Goal: Check status: Check status

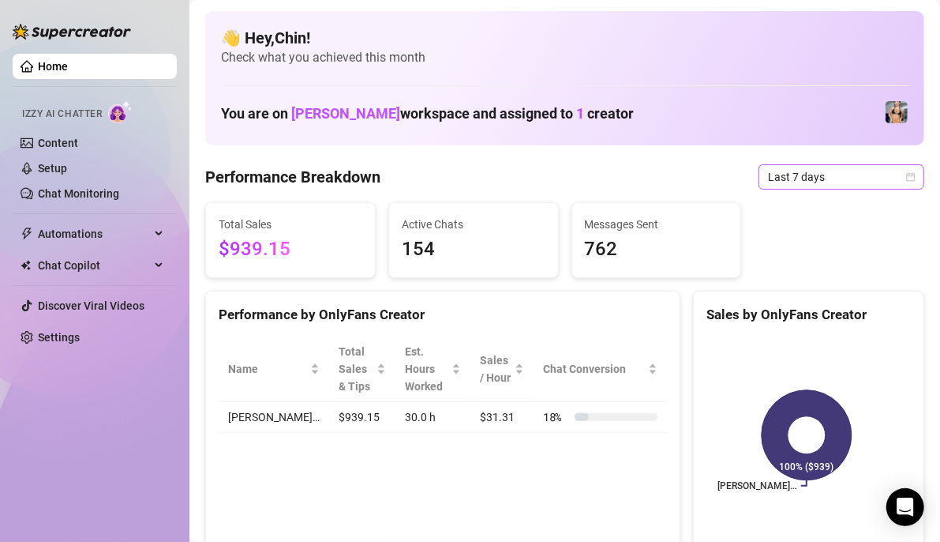
click at [906, 174] on icon "calendar" at bounding box center [910, 176] width 9 height 9
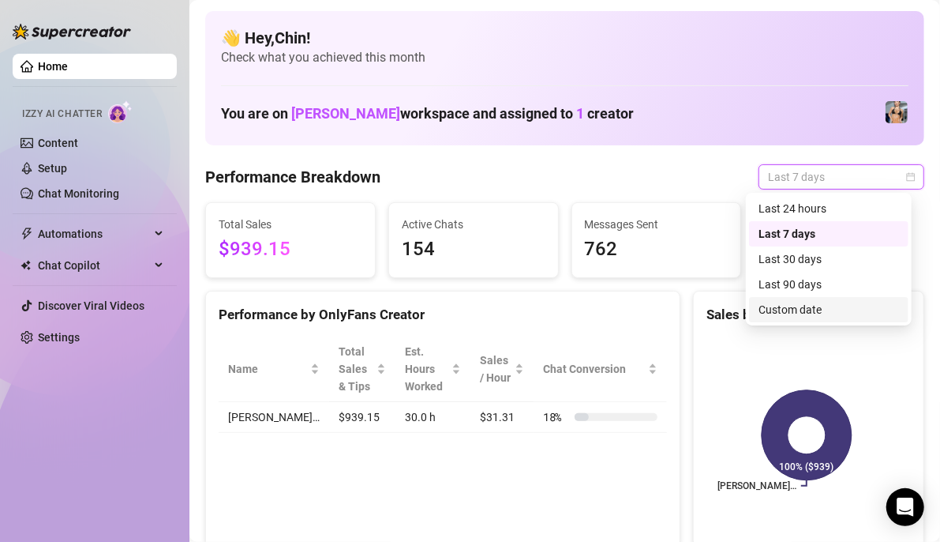
click at [809, 317] on div "Custom date" at bounding box center [829, 309] width 141 height 17
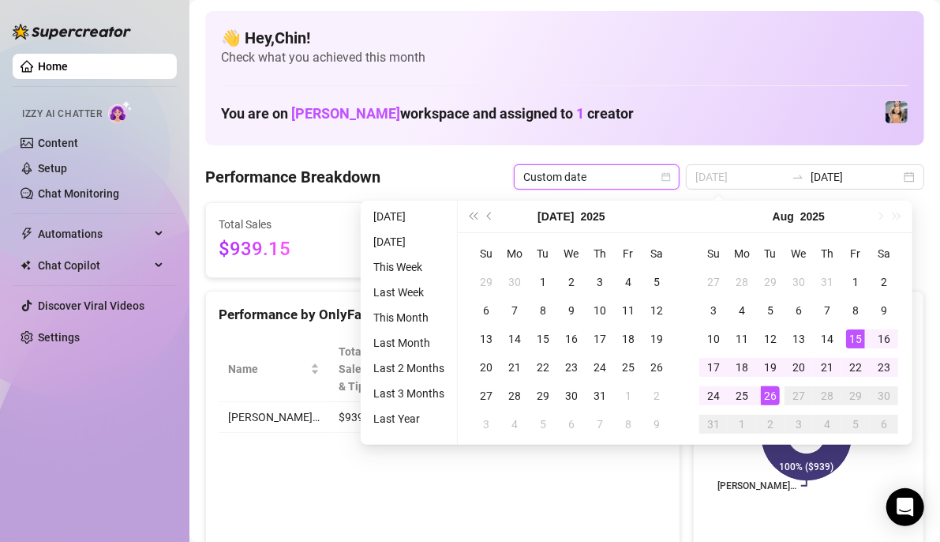
type input "[DATE]"
click at [850, 335] on div "15" at bounding box center [855, 338] width 19 height 19
type input "[DATE]"
click at [770, 396] on div "26" at bounding box center [770, 395] width 19 height 19
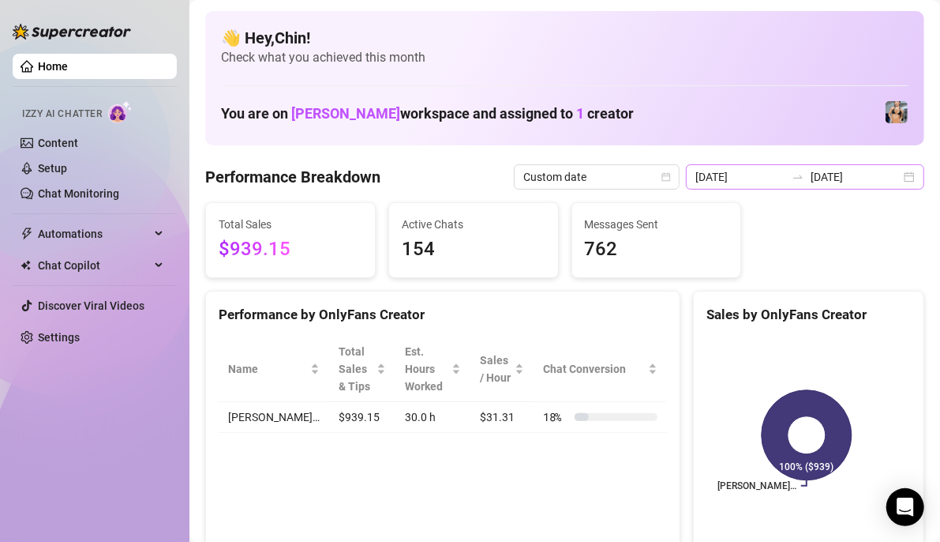
click at [895, 178] on div "2025-08-19 2025-08-26" at bounding box center [805, 176] width 238 height 25
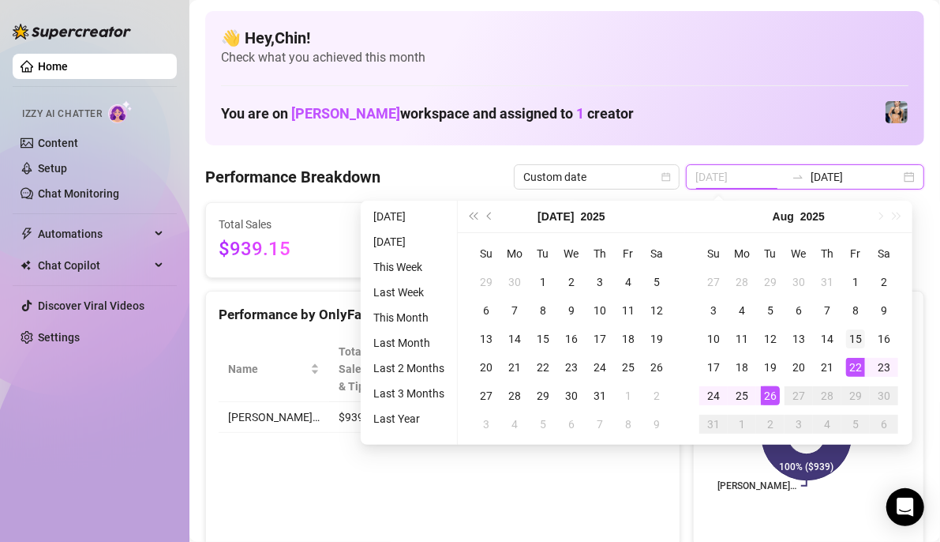
type input "[DATE]"
click at [853, 333] on div "15" at bounding box center [855, 338] width 19 height 19
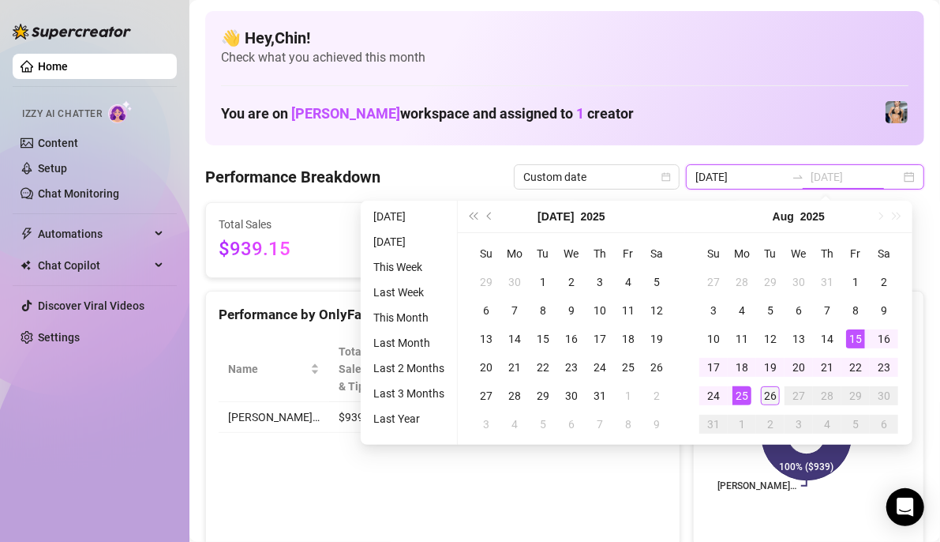
type input "[DATE]"
click at [772, 389] on div "26" at bounding box center [770, 395] width 19 height 19
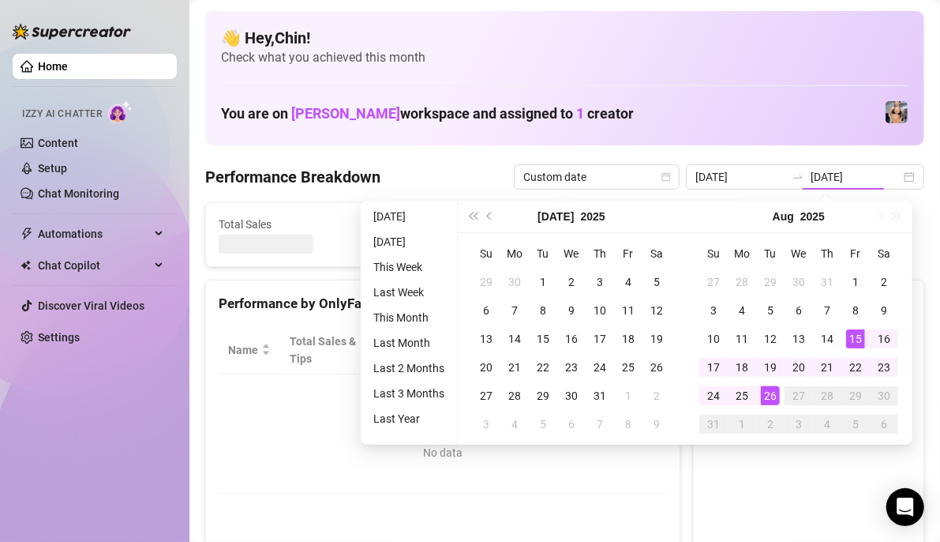
type input "[DATE]"
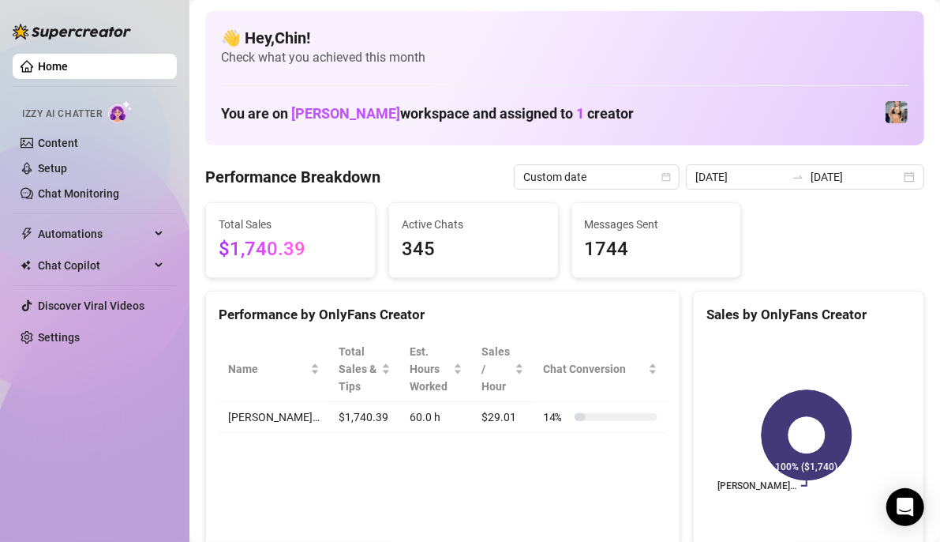
scroll to position [158, 0]
